Goal: Task Accomplishment & Management: Complete application form

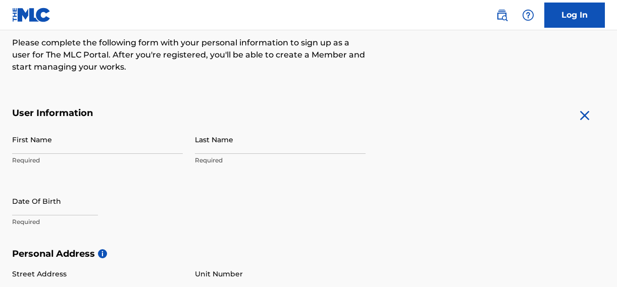
scroll to position [136, 0]
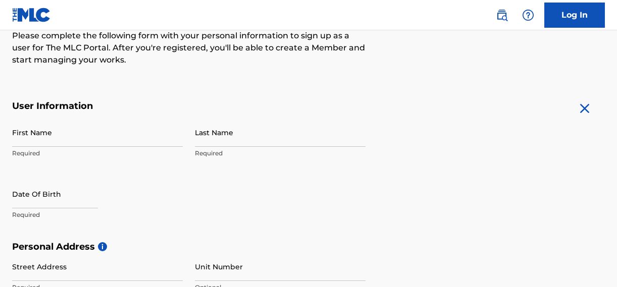
click at [89, 150] on p "Required" at bounding box center [97, 153] width 171 height 9
click at [89, 154] on p "Required" at bounding box center [97, 153] width 171 height 9
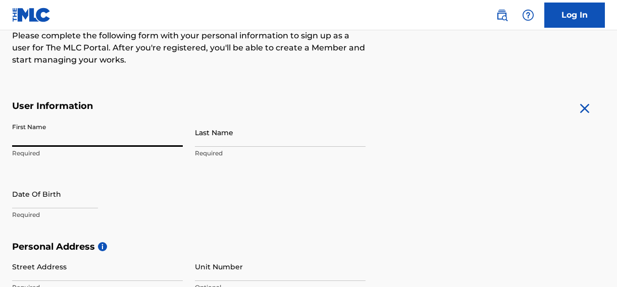
click at [29, 144] on input "First Name" at bounding box center [97, 132] width 171 height 29
type input "meshack"
click at [205, 138] on input "Last Name" at bounding box center [280, 132] width 171 height 29
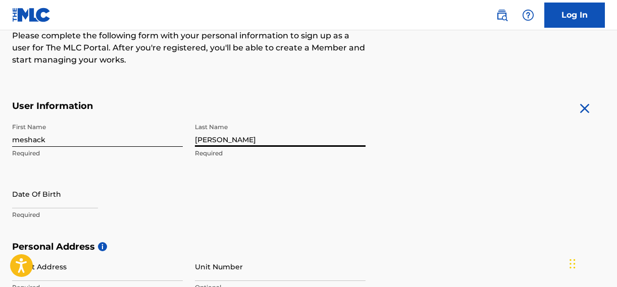
type input "[PERSON_NAME]"
click at [41, 199] on input "text" at bounding box center [55, 194] width 86 height 29
select select "7"
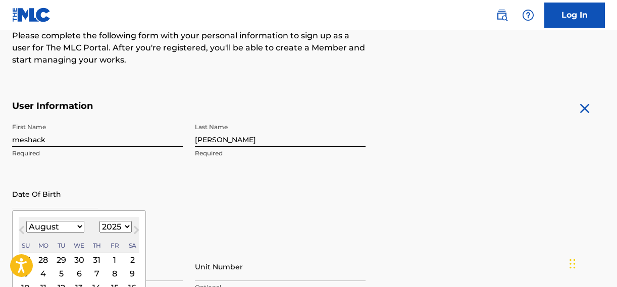
click at [36, 229] on select "January February March April May June July August September October November De…" at bounding box center [55, 227] width 58 height 12
click at [126, 224] on select "1900 1901 1902 1903 1904 1905 1906 1907 1908 1909 1910 1911 1912 1913 1914 1915…" at bounding box center [115, 227] width 32 height 12
select select "1998"
click at [71, 224] on select "January February March April May June July August September October November De…" at bounding box center [55, 227] width 58 height 12
select select "9"
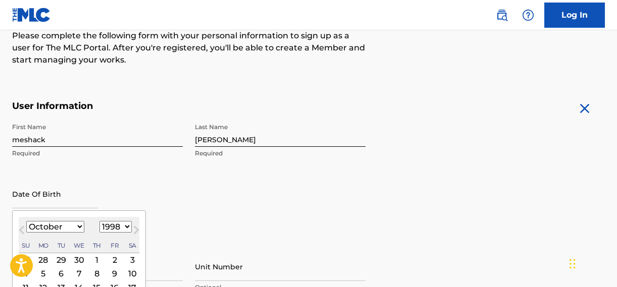
click at [213, 209] on div "First Name [PERSON_NAME] Required Last Name [PERSON_NAME] Required Date Of Birt…" at bounding box center [188, 179] width 353 height 123
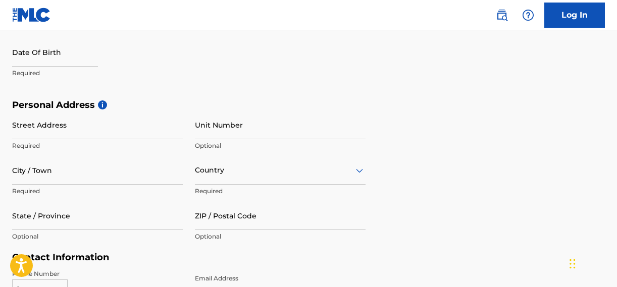
scroll to position [298, 0]
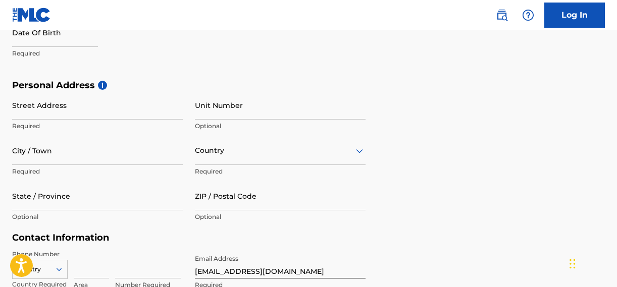
click at [60, 114] on input "Street Address" at bounding box center [97, 105] width 171 height 29
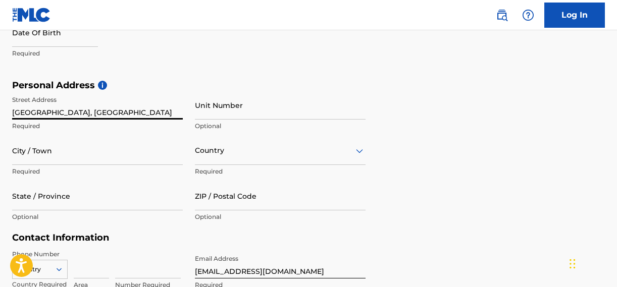
type input "[GEOGRAPHIC_DATA], [GEOGRAPHIC_DATA]"
click at [69, 162] on input "City / Town" at bounding box center [97, 150] width 171 height 29
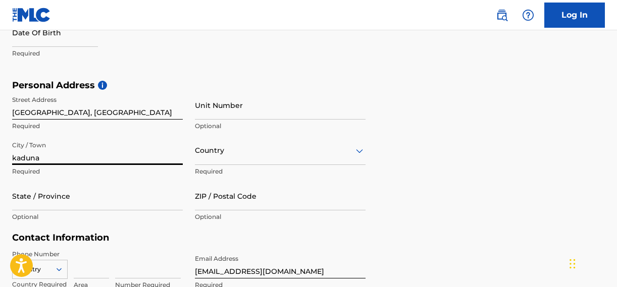
type input "kaduna"
click at [218, 154] on div "Country" at bounding box center [280, 150] width 171 height 29
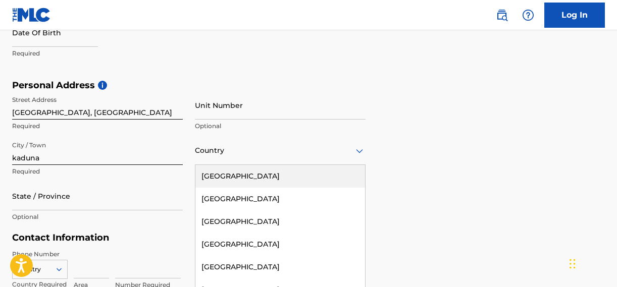
scroll to position [327, 0]
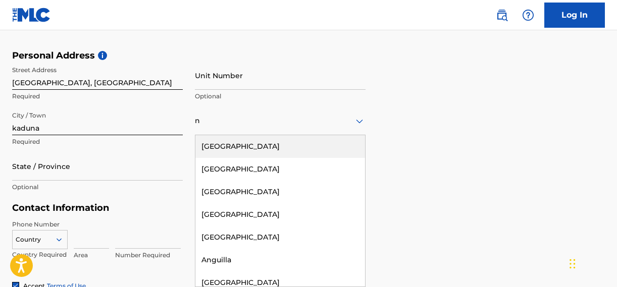
type input "[GEOGRAPHIC_DATA]"
type input "Kaduna"
type input "234"
type input "907"
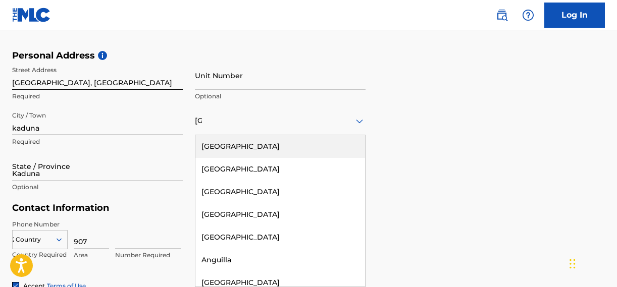
type input "2250899"
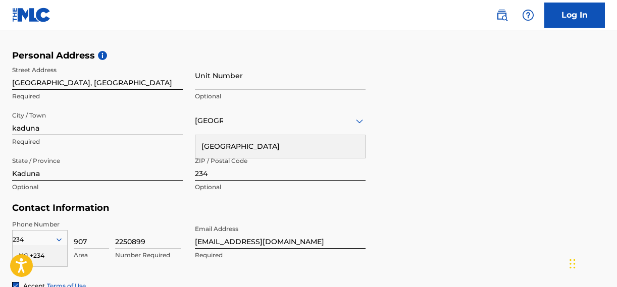
click at [225, 85] on input "Unit Number" at bounding box center [280, 75] width 171 height 29
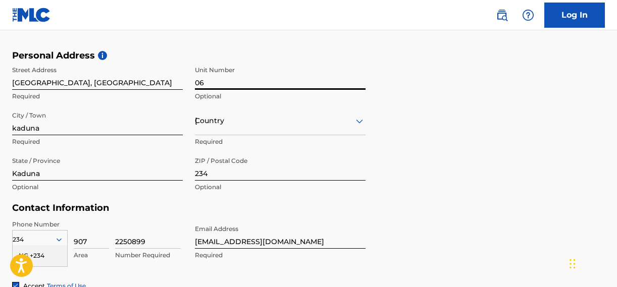
type input "06"
click at [452, 155] on div "Personal Address i Street Address [STREET_ADDRESS][GEOGRAPHIC_DATA] Required Un…" at bounding box center [308, 126] width 592 height 153
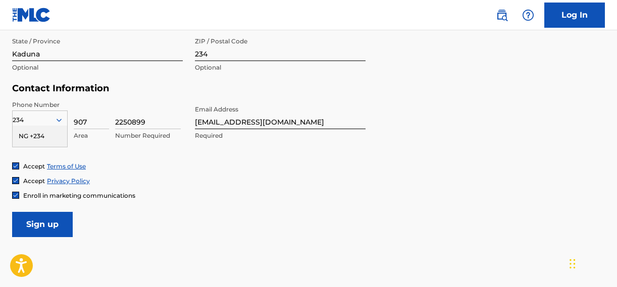
scroll to position [449, 0]
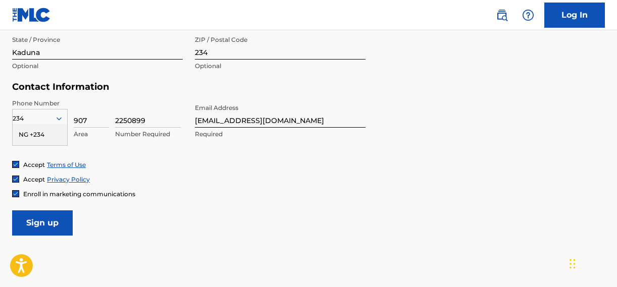
click at [153, 119] on input "2250899" at bounding box center [148, 113] width 66 height 29
type input "2"
click at [227, 175] on div "Accept Privacy Policy" at bounding box center [308, 179] width 592 height 9
click at [296, 120] on input "[EMAIL_ADDRESS][DOMAIN_NAME]" at bounding box center [280, 113] width 171 height 29
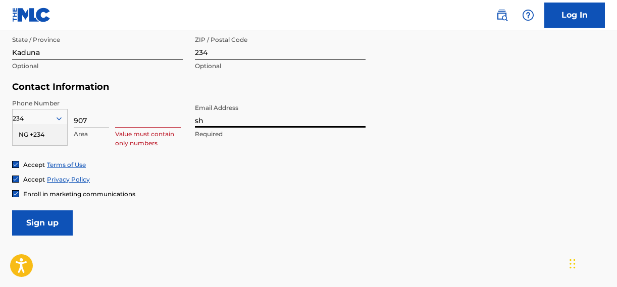
type input "s"
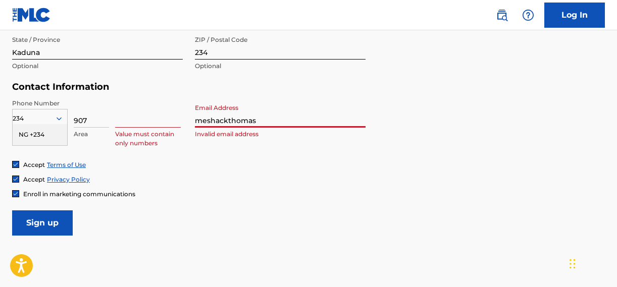
type input "[EMAIL_ADDRESS][DOMAIN_NAME]"
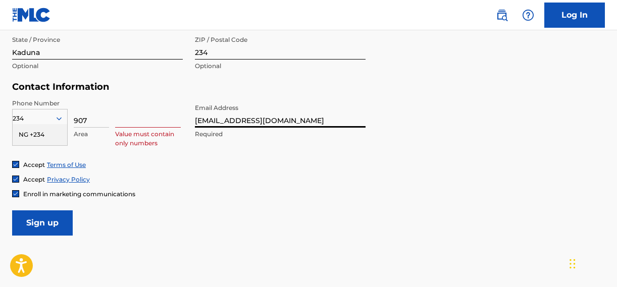
click at [85, 123] on input "907" at bounding box center [91, 113] width 35 height 29
click at [42, 137] on div "NG +234" at bounding box center [40, 134] width 54 height 21
click at [129, 124] on input at bounding box center [148, 113] width 66 height 29
click at [91, 122] on input "907" at bounding box center [91, 113] width 35 height 29
type input "9"
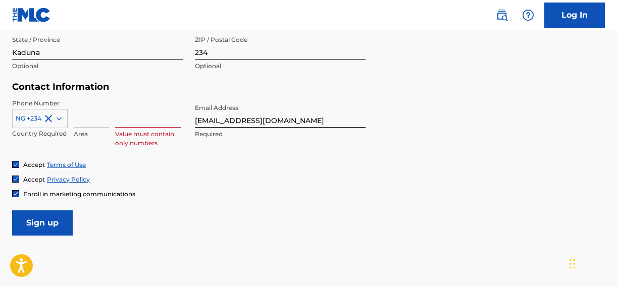
click at [155, 119] on input at bounding box center [148, 113] width 66 height 29
click at [87, 122] on input at bounding box center [91, 113] width 35 height 29
type input "8"
click at [125, 120] on input at bounding box center [148, 113] width 66 height 29
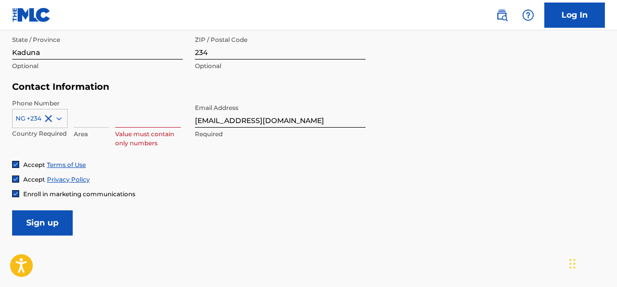
click at [82, 125] on input at bounding box center [91, 113] width 35 height 29
type input "808"
click at [125, 126] on input at bounding box center [148, 113] width 66 height 29
type input "1005689"
click at [136, 151] on div "Phone Number NG +234 Country Required 808 Area 1005689 Number Required Email Ad…" at bounding box center [188, 130] width 353 height 62
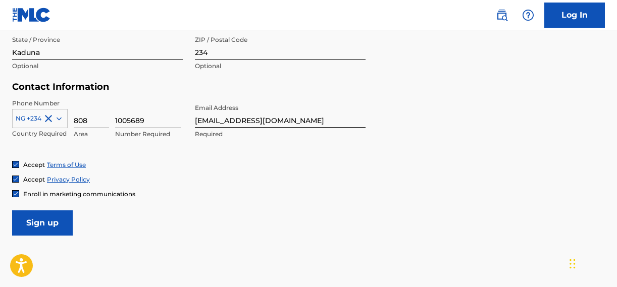
click at [222, 184] on div "Accept Terms of Use Accept Privacy Policy Enroll in marketing communications" at bounding box center [308, 179] width 592 height 38
click at [213, 52] on input "234" at bounding box center [280, 45] width 171 height 29
type input "2"
type input "8010001"
click at [48, 224] on input "Sign up" at bounding box center [42, 222] width 61 height 25
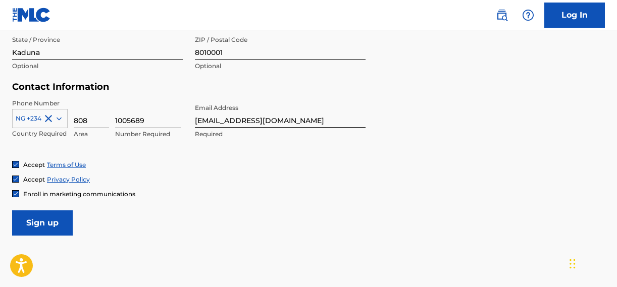
scroll to position [443, 0]
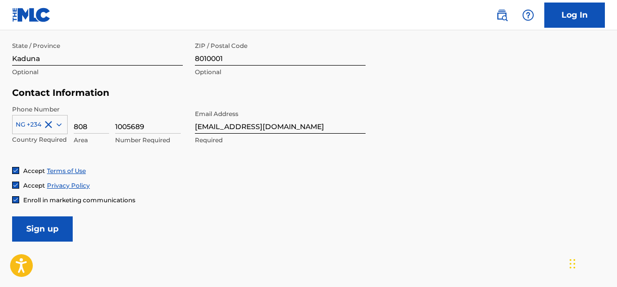
click at [505, 171] on div "Accept Terms of Use" at bounding box center [308, 171] width 592 height 9
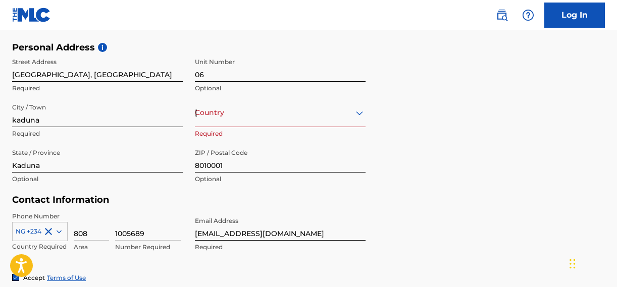
scroll to position [322, 0]
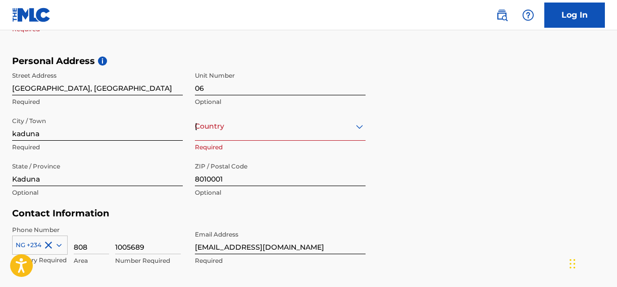
click at [359, 127] on div "Country [GEOGRAPHIC_DATA]" at bounding box center [280, 126] width 171 height 29
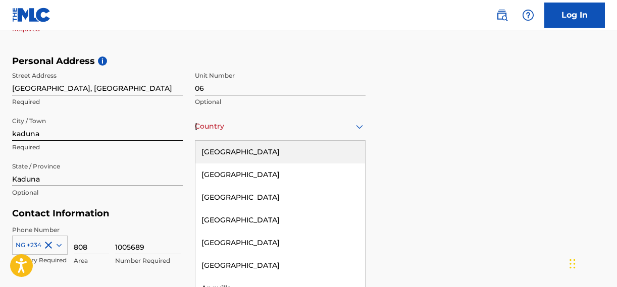
scroll to position [327, 0]
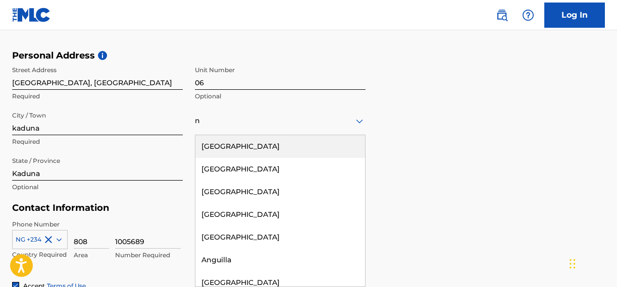
type input "n"
click at [421, 122] on div "Personal Address i Street Address [STREET_ADDRESS][GEOGRAPHIC_DATA] Required Un…" at bounding box center [308, 126] width 592 height 153
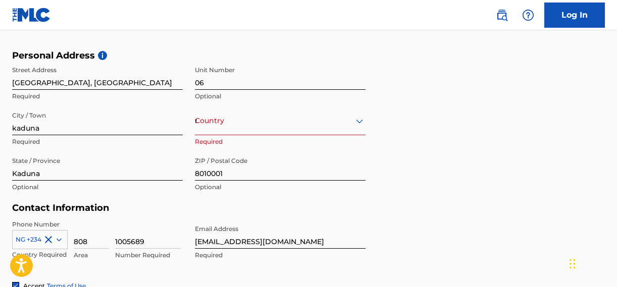
click at [298, 130] on div "Country n" at bounding box center [280, 120] width 171 height 29
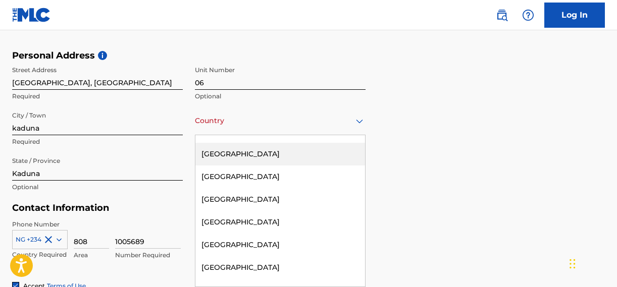
scroll to position [3257, 0]
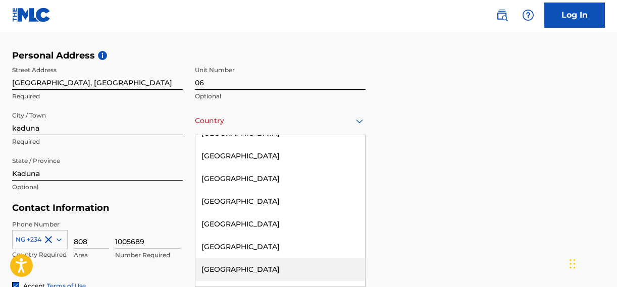
click at [209, 258] on div "[GEOGRAPHIC_DATA]" at bounding box center [280, 269] width 170 height 23
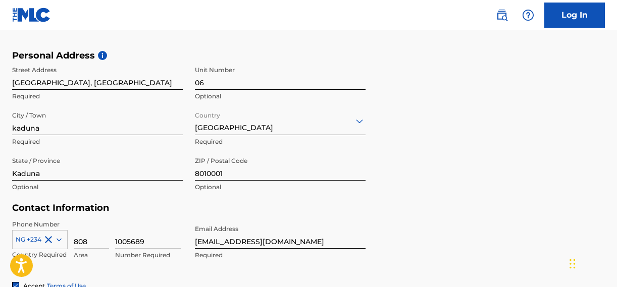
click at [371, 232] on form "User Information First Name [PERSON_NAME] Required Last Name [PERSON_NAME] Requ…" at bounding box center [308, 133] width 592 height 448
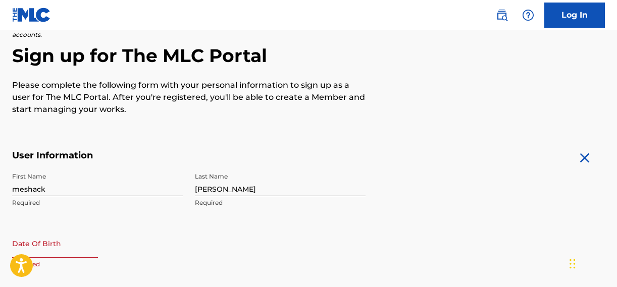
scroll to position [80, 0]
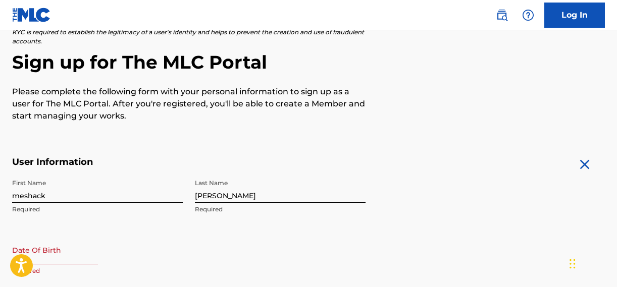
click at [60, 262] on input "text" at bounding box center [55, 250] width 86 height 29
select select "7"
select select "2025"
click at [215, 254] on div "First Name [PERSON_NAME] Required Last Name [PERSON_NAME] Required Date Of Birt…" at bounding box center [188, 235] width 353 height 123
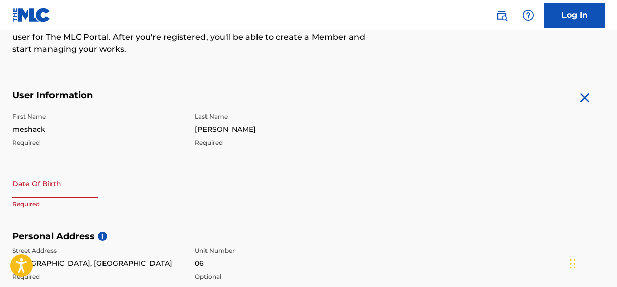
scroll to position [149, 0]
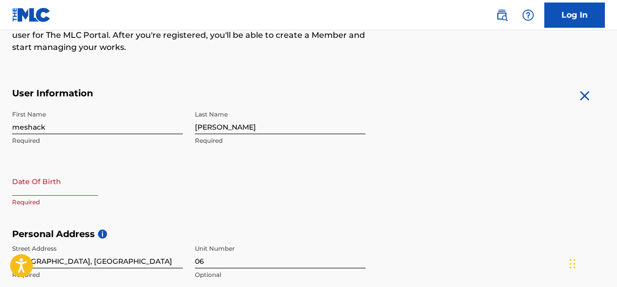
click at [87, 193] on input "text" at bounding box center [55, 181] width 86 height 29
select select "7"
select select "2025"
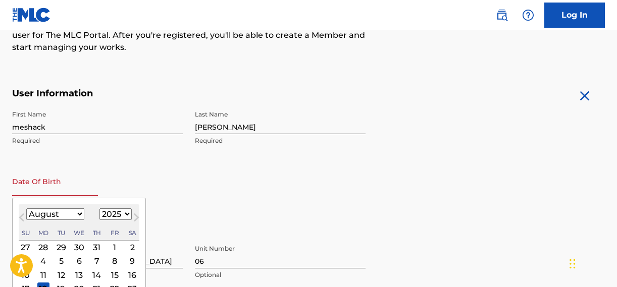
click at [131, 212] on button "Next Month" at bounding box center [136, 219] width 16 height 16
select select "8"
click at [123, 218] on select "1900 1901 1902 1903 1904 1905 1906 1907 1908 1909 1910 1911 1912 1913 1914 1915…" at bounding box center [115, 214] width 32 height 12
select select "1998"
click at [78, 213] on select "January February March April May June July August September October November De…" at bounding box center [55, 214] width 58 height 12
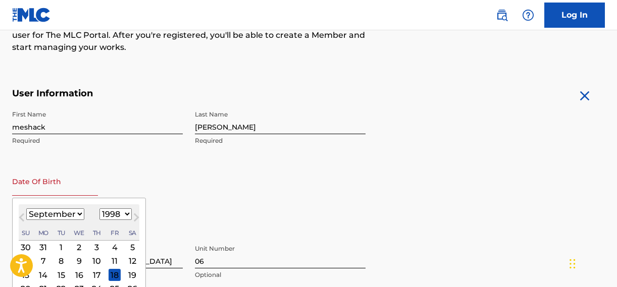
select select "9"
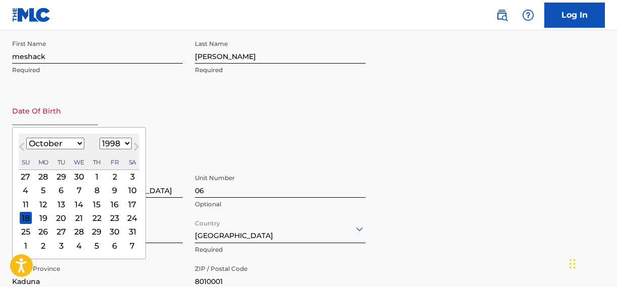
scroll to position [236, 0]
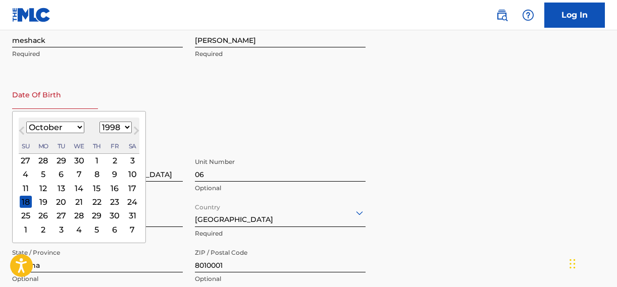
click at [77, 187] on div "14" at bounding box center [79, 188] width 12 height 12
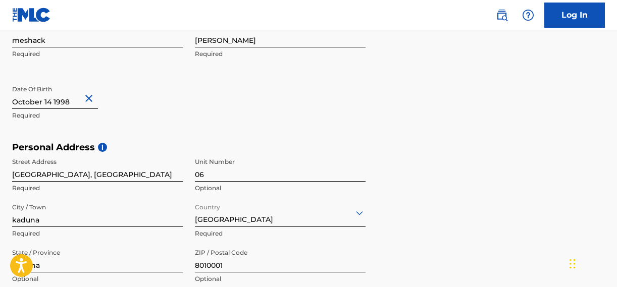
click at [427, 138] on form "User Information First Name [PERSON_NAME] Required Last Name [PERSON_NAME] Requ…" at bounding box center [308, 225] width 592 height 448
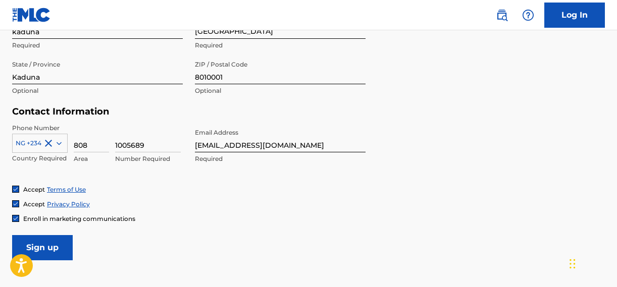
scroll to position [496, 0]
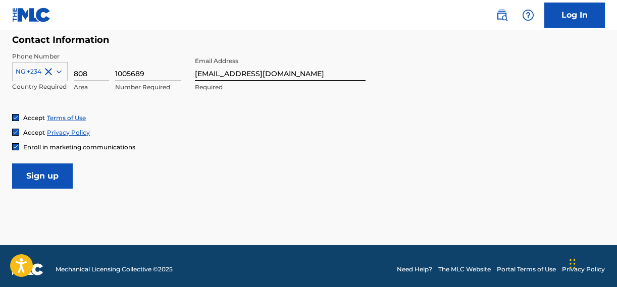
click at [61, 166] on input "Sign up" at bounding box center [42, 175] width 61 height 25
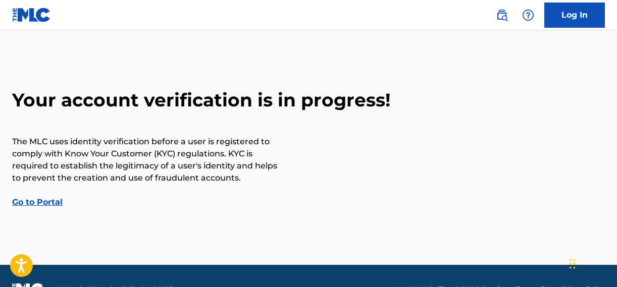
scroll to position [41, 0]
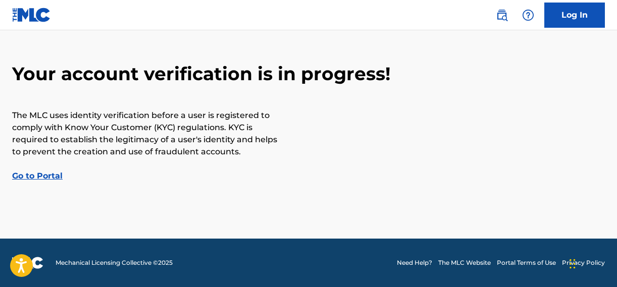
click at [54, 178] on link "Go to Portal" at bounding box center [37, 176] width 50 height 10
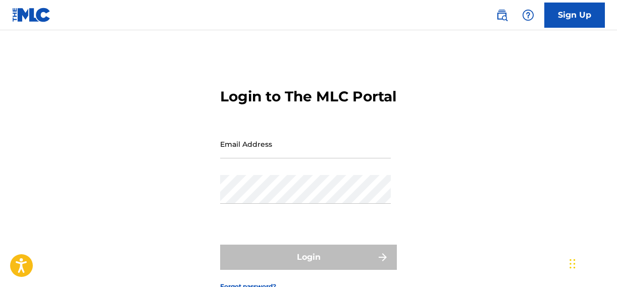
click at [146, 153] on div "Login to The MLC Portal Email Address Password Login Forgot password?" at bounding box center [308, 182] width 617 height 252
click at [334, 102] on h3 "Login to The MLC Portal" at bounding box center [308, 97] width 176 height 18
click at [433, 89] on div "Login to The MLC Portal Email Address Password Login Forgot password?" at bounding box center [308, 182] width 617 height 252
click at [125, 78] on div "Login to The MLC Portal Email Address Password Login Forgot password?" at bounding box center [308, 182] width 617 height 252
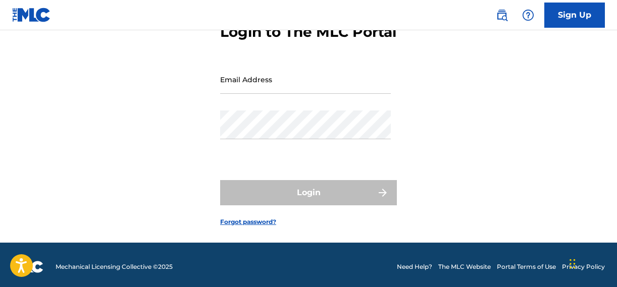
scroll to position [86, 0]
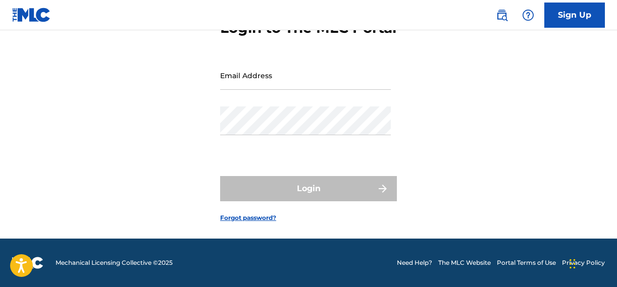
click at [494, 109] on div "Login to The MLC Portal Email Address Password Login Forgot password?" at bounding box center [308, 113] width 617 height 252
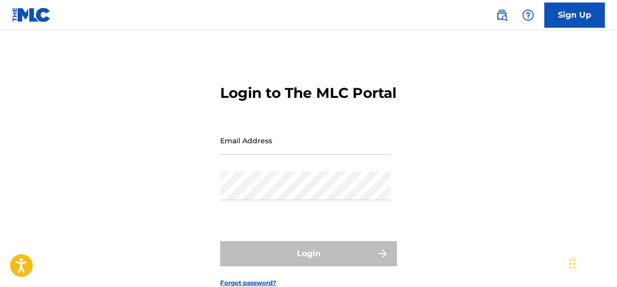
scroll to position [0, 0]
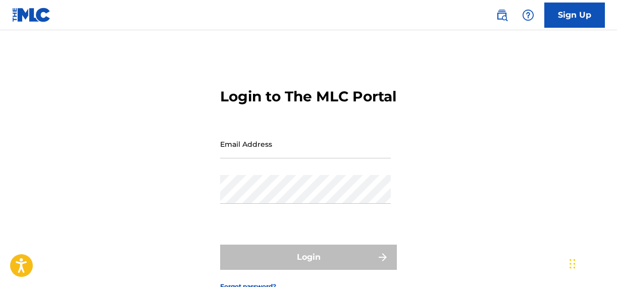
click at [53, 93] on div "Login to The MLC Portal Email Address Password Login Forgot password?" at bounding box center [308, 182] width 617 height 252
